Goal: Information Seeking & Learning: Learn about a topic

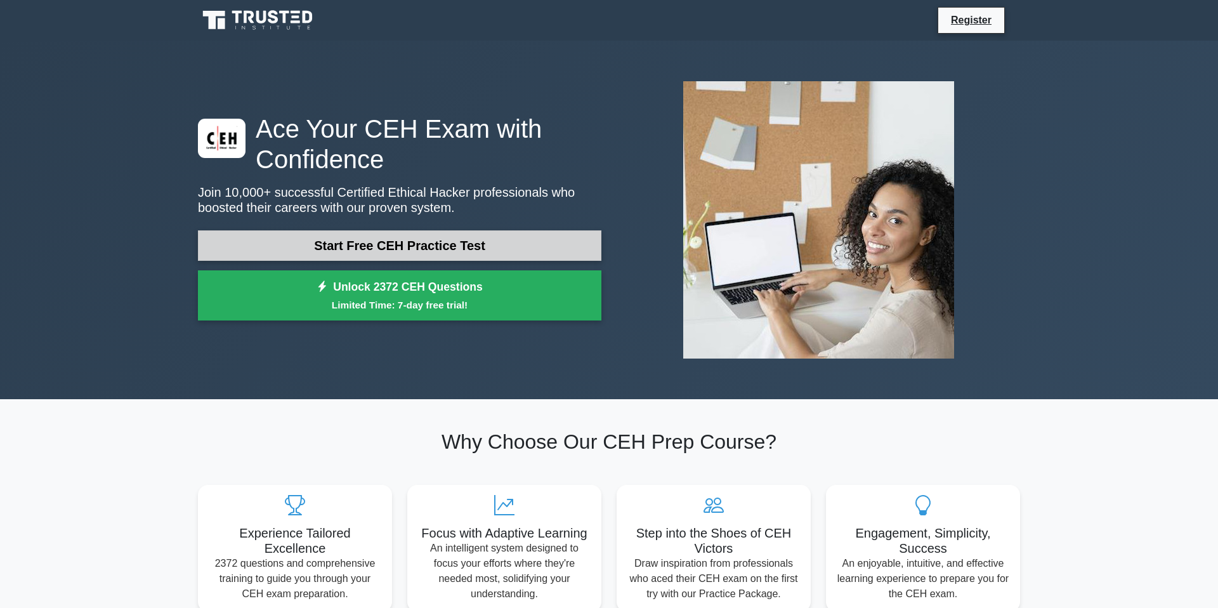
click at [358, 245] on link "Start Free CEH Practice Test" at bounding box center [399, 245] width 403 height 30
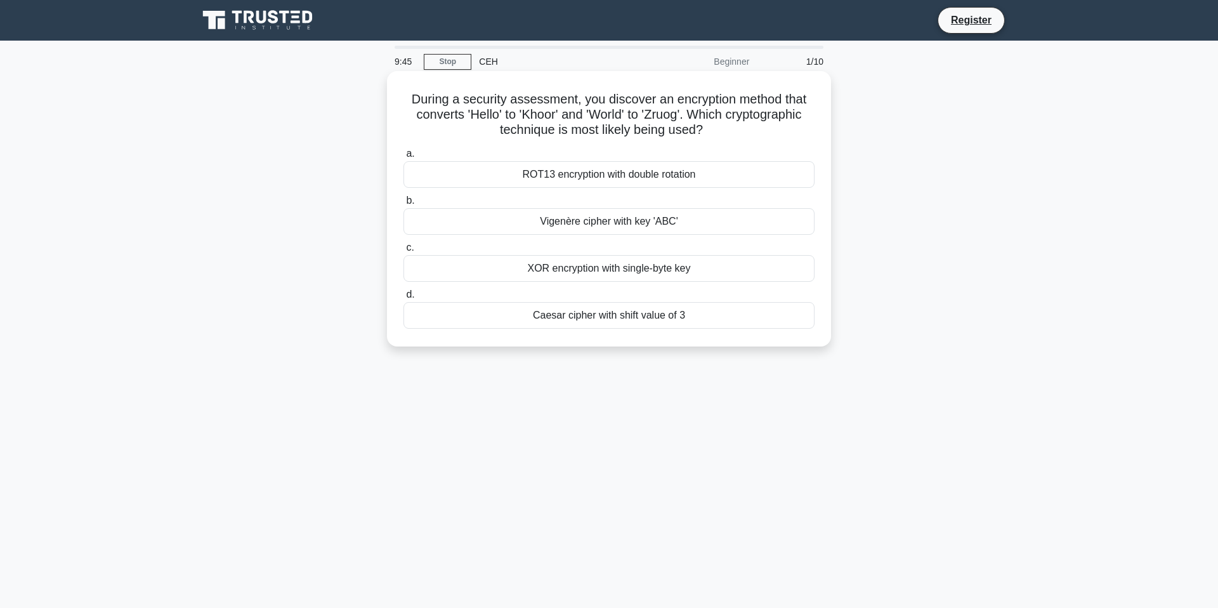
click at [634, 321] on div "Caesar cipher with shift value of 3" at bounding box center [608, 315] width 411 height 27
click at [403, 299] on input "d. Caesar cipher with shift value of 3" at bounding box center [403, 295] width 0 height 8
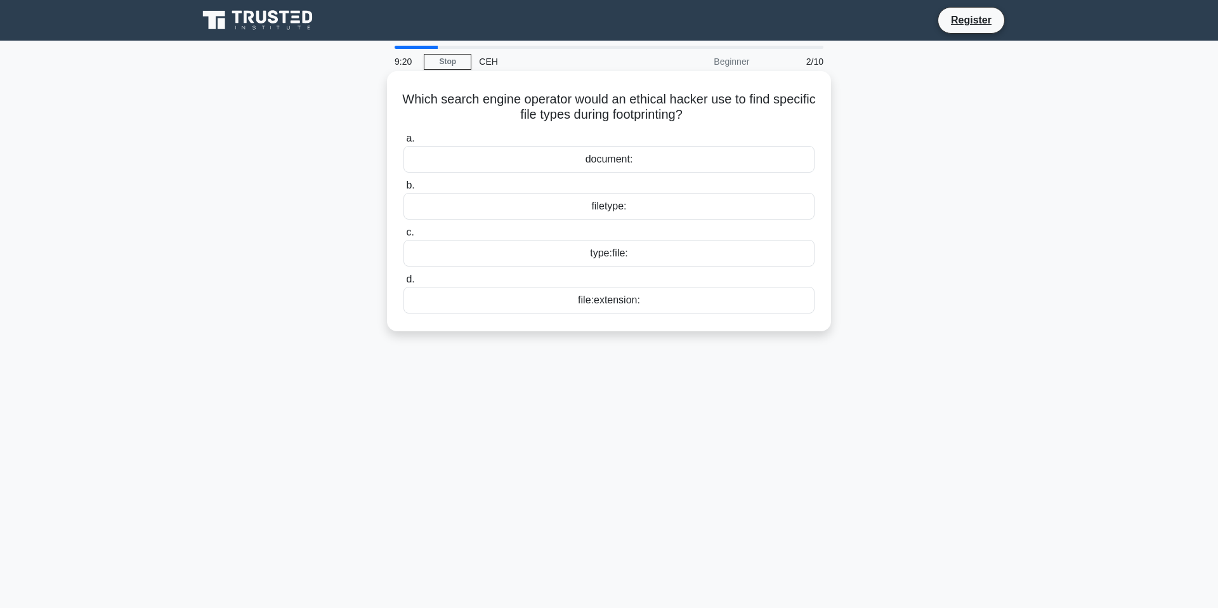
click at [627, 256] on div "type:file:" at bounding box center [608, 253] width 411 height 27
click at [403, 237] on input "c. type:file:" at bounding box center [403, 232] width 0 height 8
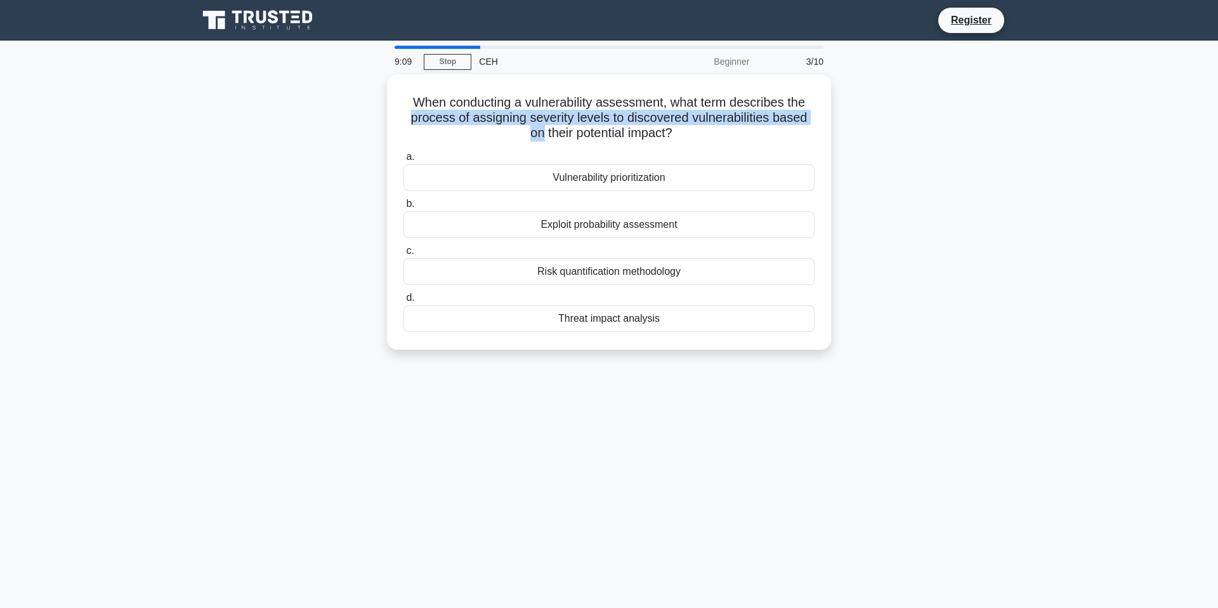
drag, startPoint x: 396, startPoint y: 119, endPoint x: 861, endPoint y: 115, distance: 465.0
click at [861, 115] on div "When conducting a vulnerability assessment, what term describes the process of …" at bounding box center [608, 219] width 837 height 291
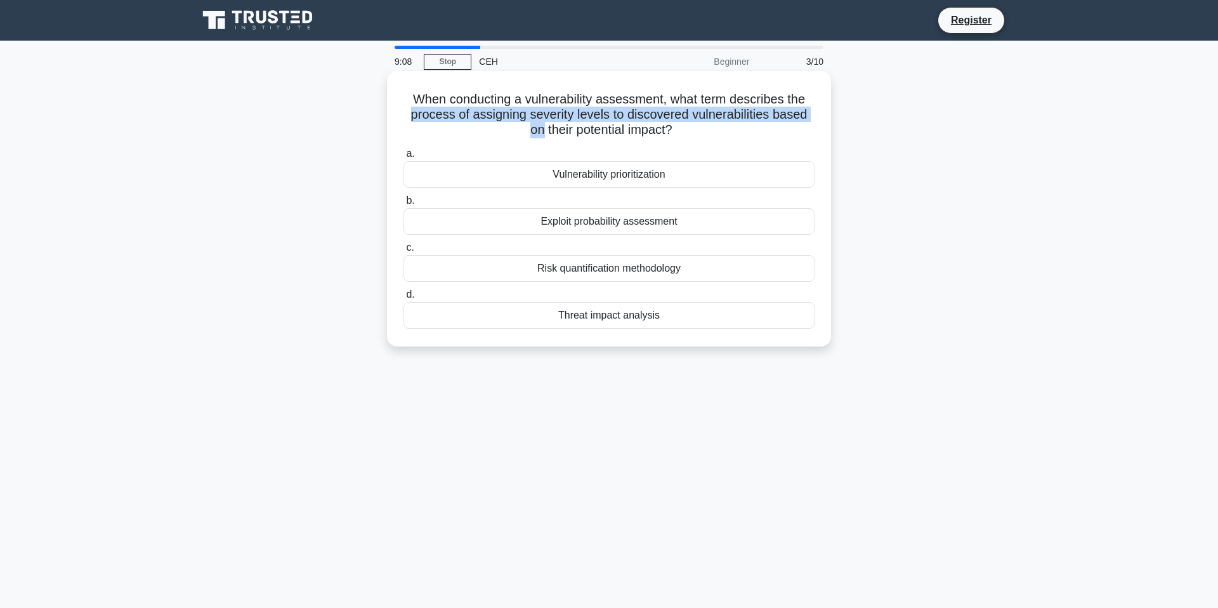
drag, startPoint x: 524, startPoint y: 134, endPoint x: 693, endPoint y: 131, distance: 169.4
click at [693, 131] on h5 "When conducting a vulnerability assessment, what term describes the process of …" at bounding box center [609, 114] width 414 height 47
click at [710, 143] on div "When conducting a vulnerability assessment, what term describes the process of …" at bounding box center [609, 208] width 434 height 265
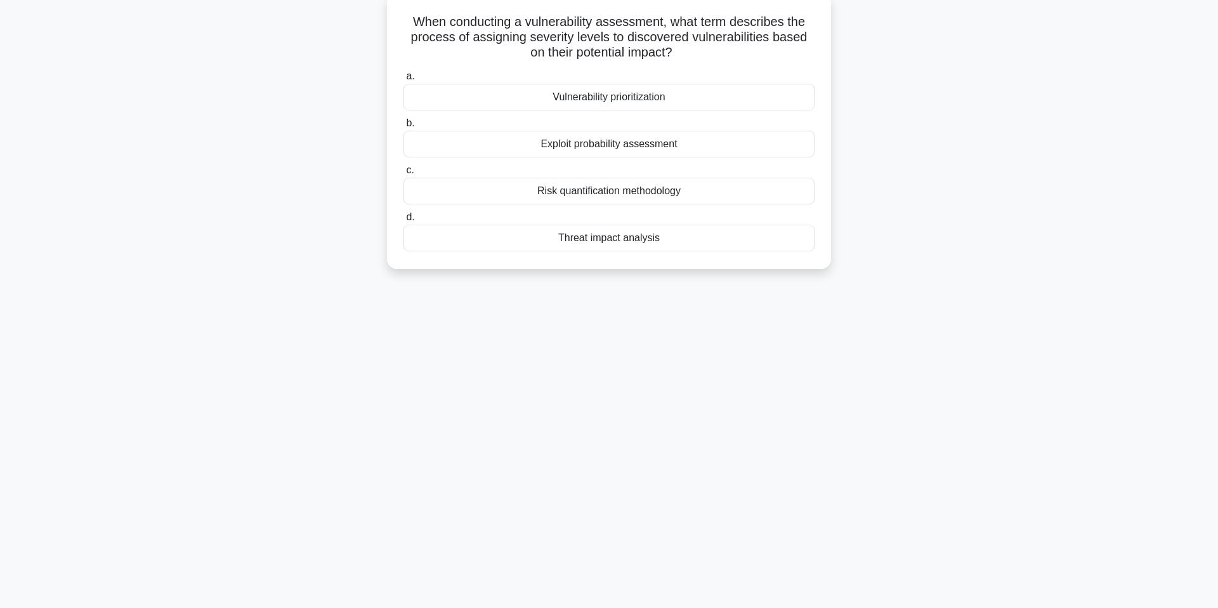
scroll to position [75, 0]
click at [715, 246] on div "Threat impact analysis" at bounding box center [608, 240] width 411 height 27
click at [403, 224] on input "d. Threat impact analysis" at bounding box center [403, 220] width 0 height 8
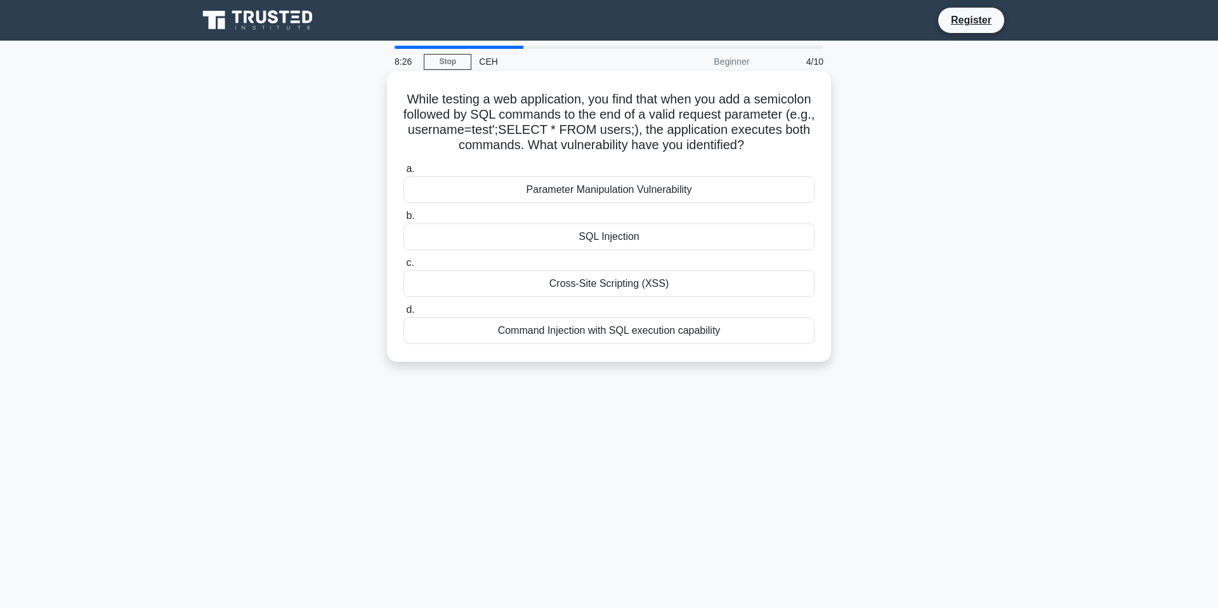
scroll to position [0, 0]
click at [639, 238] on div "SQL Injection" at bounding box center [608, 236] width 411 height 27
click at [403, 220] on input "b. SQL Injection" at bounding box center [403, 216] width 0 height 8
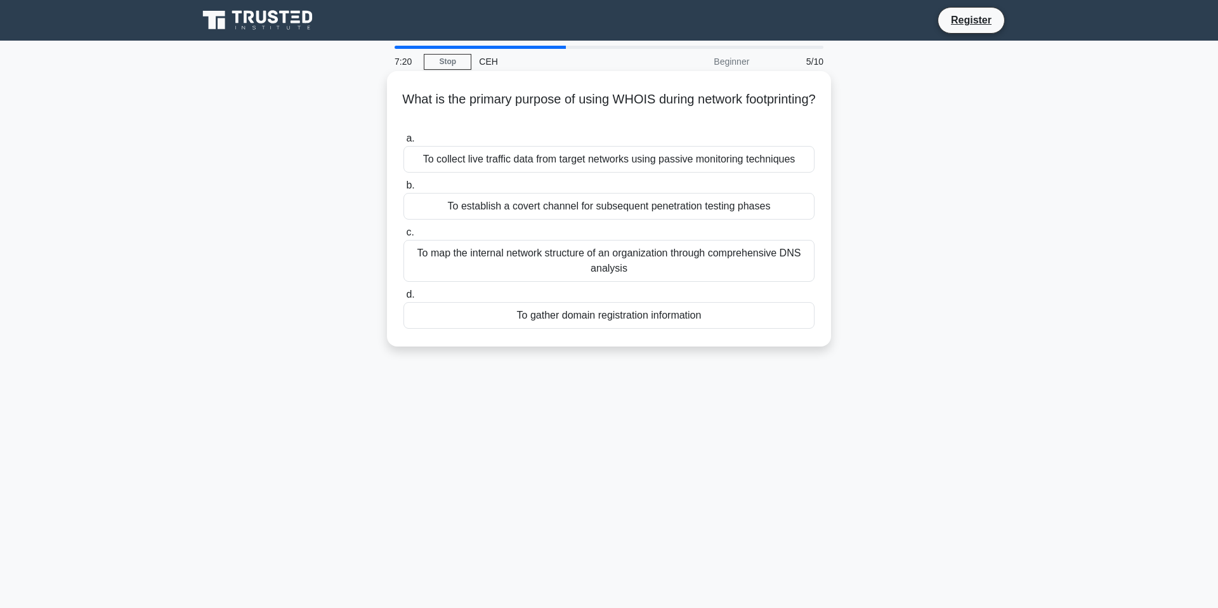
click at [719, 320] on div "To gather domain registration information" at bounding box center [608, 315] width 411 height 27
click at [403, 299] on input "d. To gather domain registration information" at bounding box center [403, 295] width 0 height 8
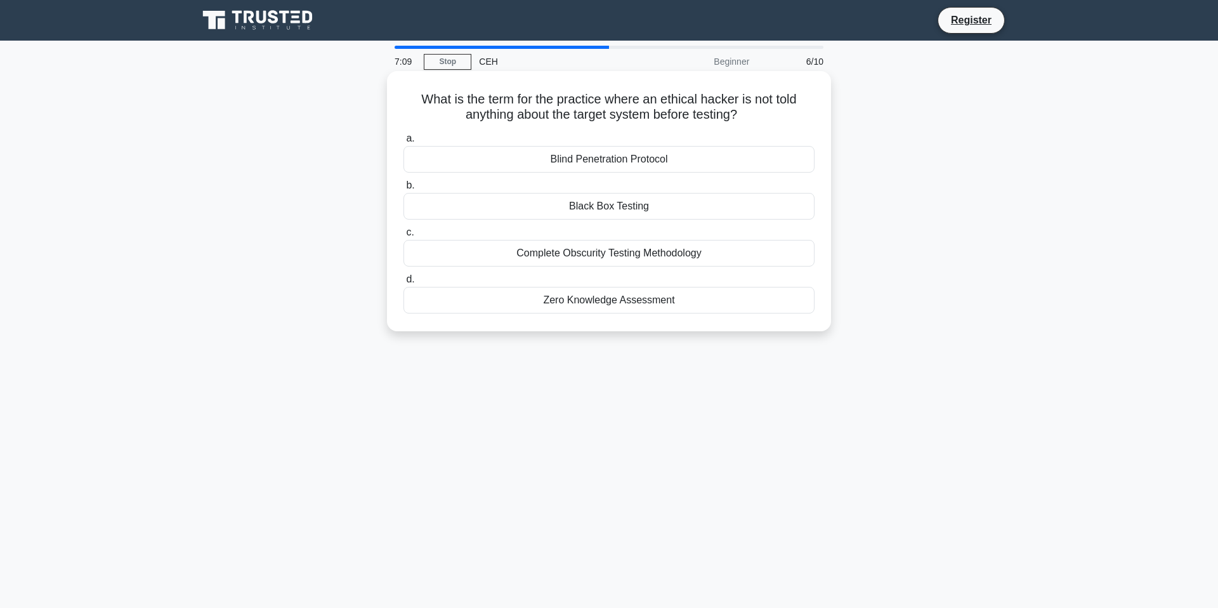
click at [574, 207] on div "Black Box Testing" at bounding box center [608, 206] width 411 height 27
click at [403, 190] on input "b. Black Box Testing" at bounding box center [403, 185] width 0 height 8
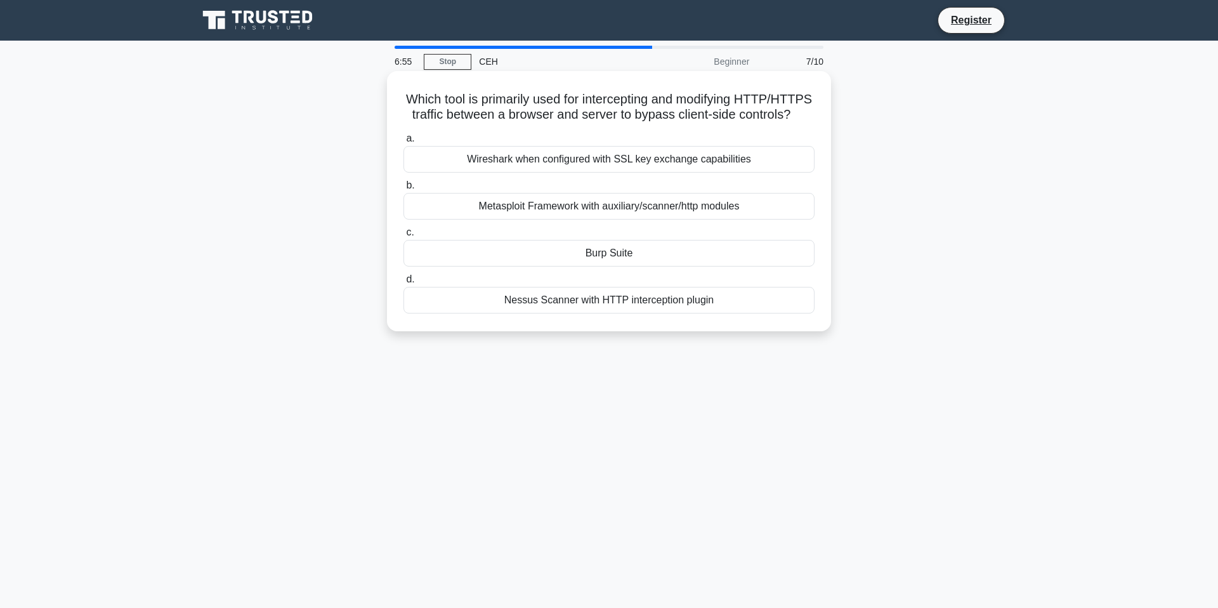
click at [664, 251] on div "Burp Suite" at bounding box center [608, 253] width 411 height 27
click at [403, 237] on input "c. Burp Suite" at bounding box center [403, 232] width 0 height 8
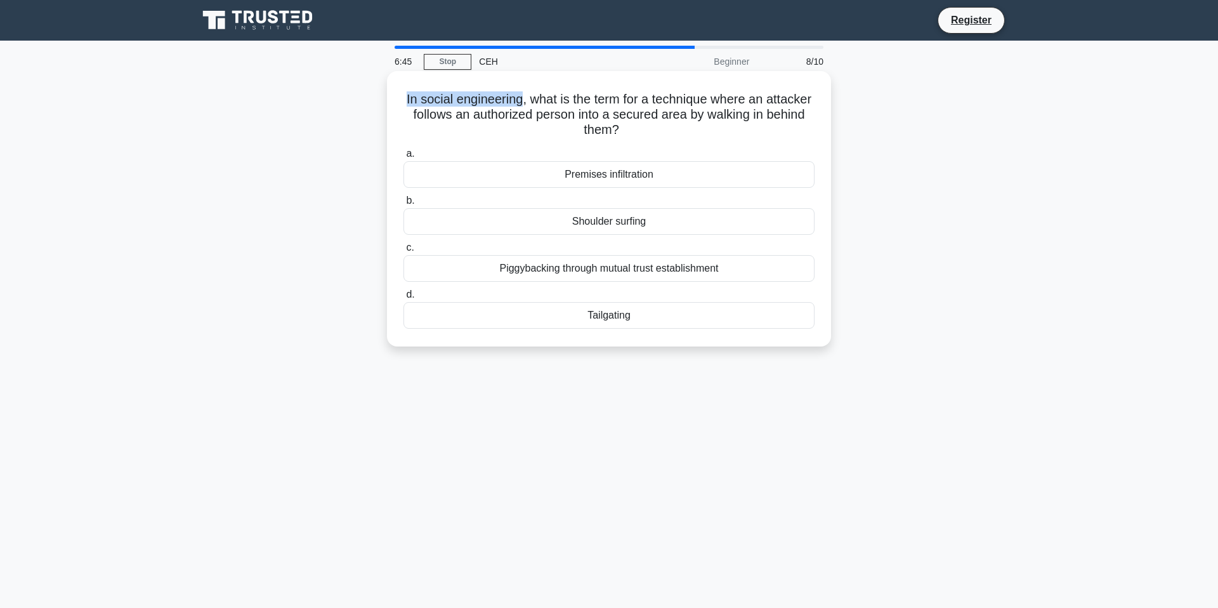
drag, startPoint x: 399, startPoint y: 98, endPoint x: 521, endPoint y: 101, distance: 122.5
click at [521, 101] on div "In social engineering, what is the term for a technique where an attacker follo…" at bounding box center [609, 208] width 434 height 265
click at [605, 221] on div "Shoulder surfing" at bounding box center [608, 221] width 411 height 27
click at [403, 205] on input "b. Shoulder surfing" at bounding box center [403, 201] width 0 height 8
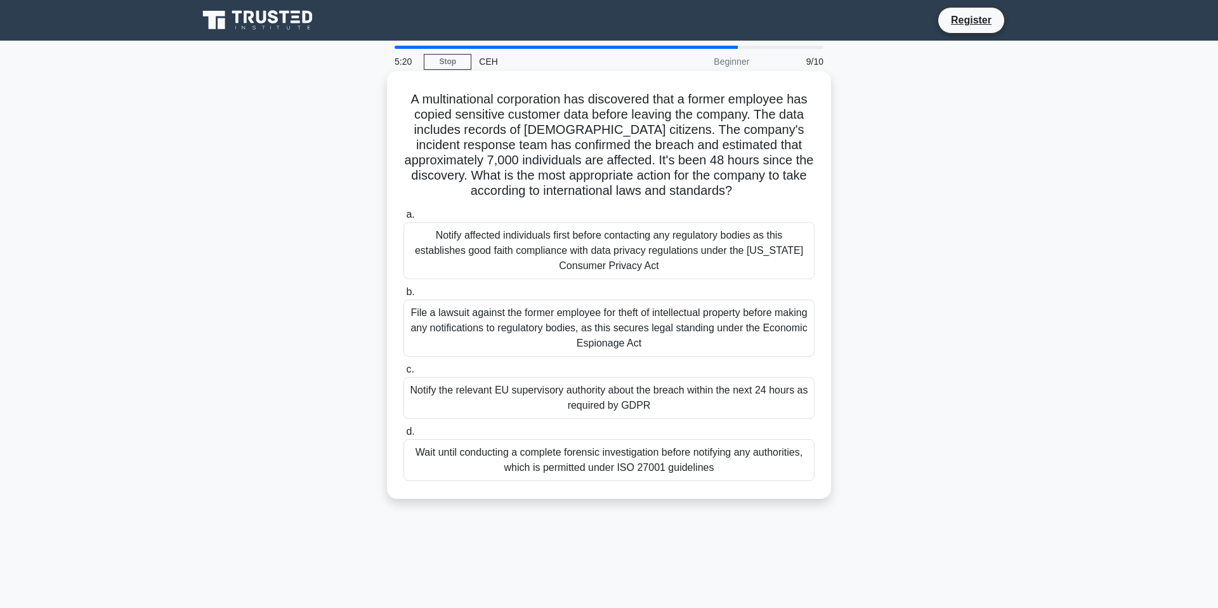
click at [731, 475] on div "Wait until conducting a complete forensic investigation before notifying any au…" at bounding box center [608, 460] width 411 height 42
click at [403, 436] on input "d. Wait until conducting a complete forensic investigation before notifying any…" at bounding box center [403, 432] width 0 height 8
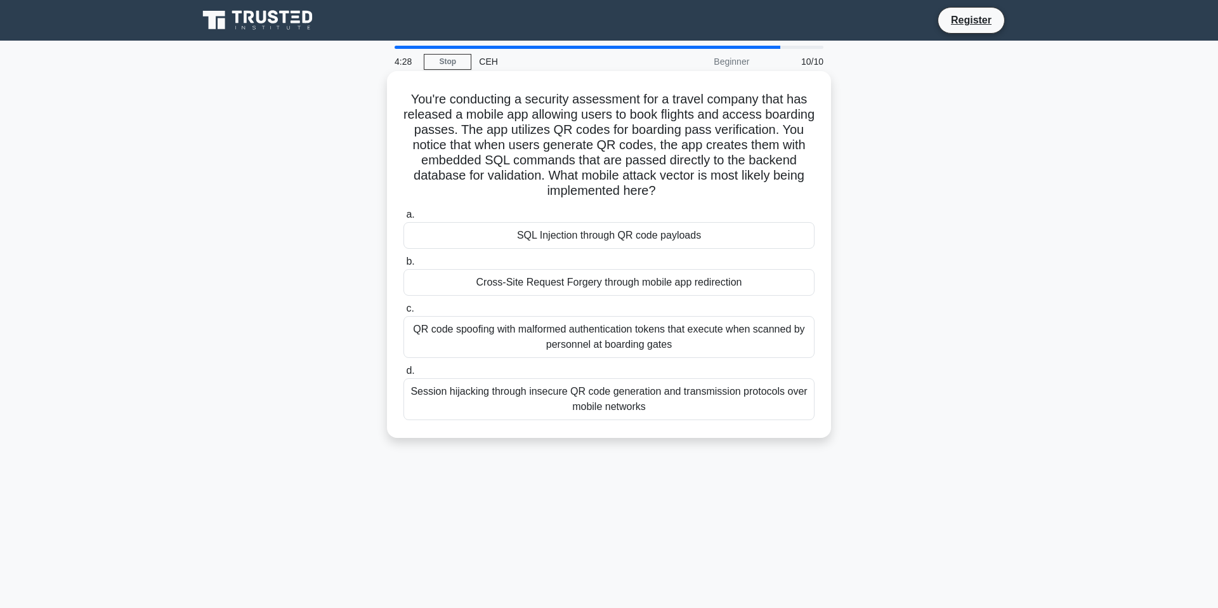
click at [761, 412] on div "Session hijacking through insecure QR code generation and transmission protocol…" at bounding box center [608, 399] width 411 height 42
click at [403, 375] on input "d. Session hijacking through insecure QR code generation and transmission proto…" at bounding box center [403, 371] width 0 height 8
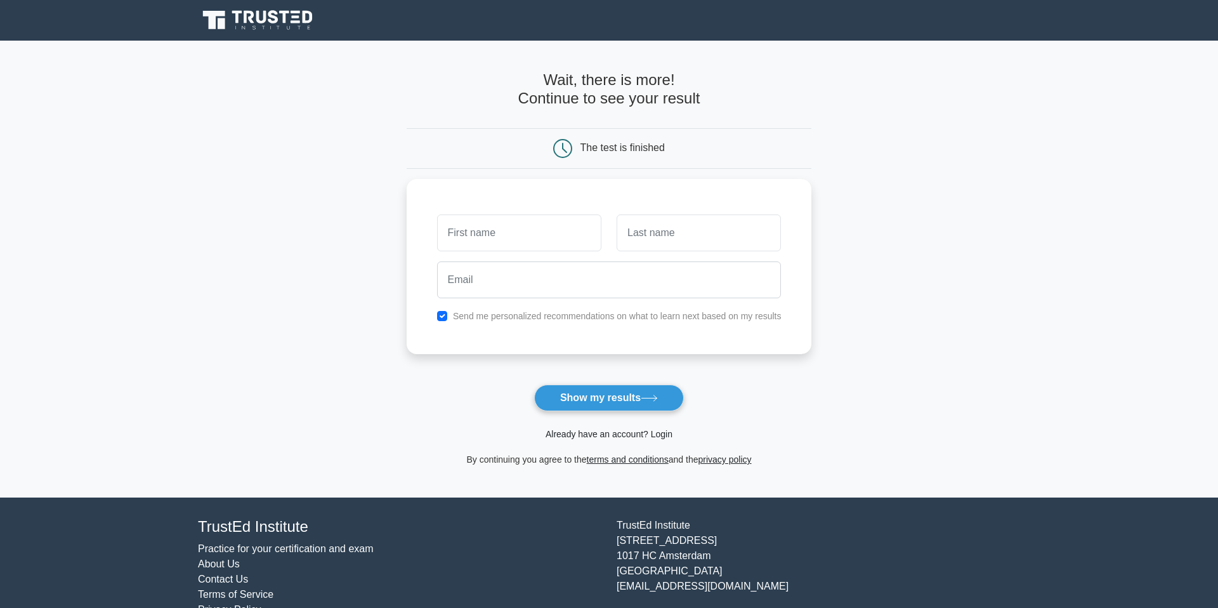
click at [653, 433] on link "Already have an account? Login" at bounding box center [609, 434] width 127 height 10
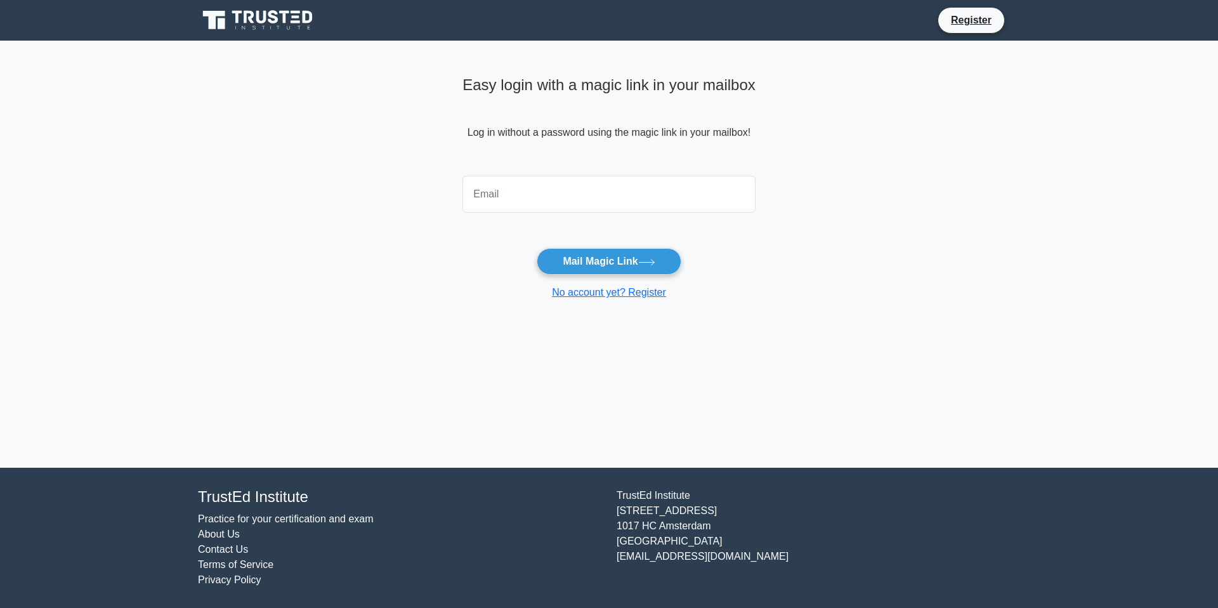
click at [682, 196] on input "email" at bounding box center [608, 194] width 293 height 37
click at [764, 240] on main "Easy login with a magic link in your mailbox Log in without a password using th…" at bounding box center [609, 254] width 1218 height 427
click at [589, 294] on link "No account yet? Register" at bounding box center [609, 292] width 114 height 11
